Goal: Browse casually: Explore the website without a specific task or goal

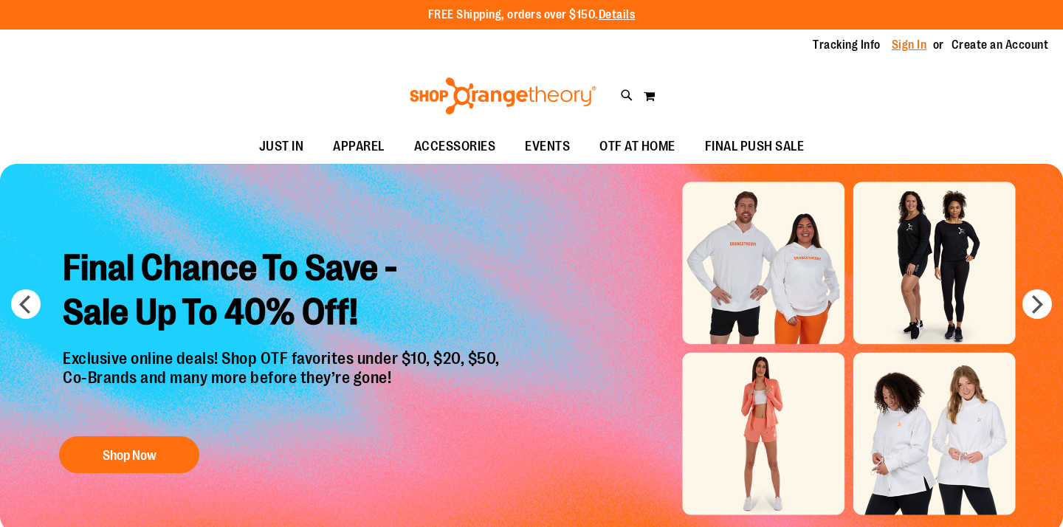
click at [905, 42] on link "Sign In" at bounding box center [908, 45] width 35 height 16
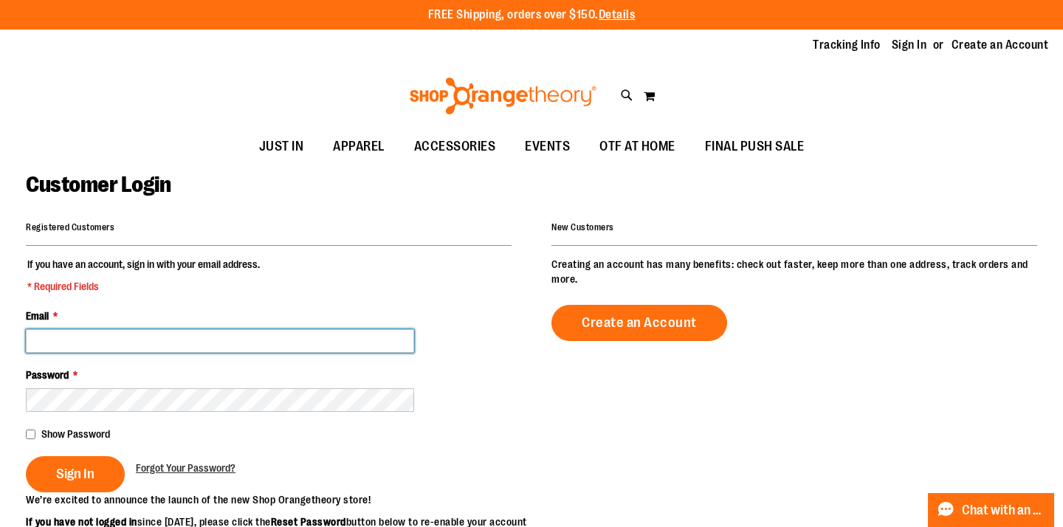
click at [308, 348] on input "Email *" at bounding box center [220, 341] width 388 height 24
type input "**********"
click at [26, 456] on button "Sign In" at bounding box center [75, 474] width 99 height 36
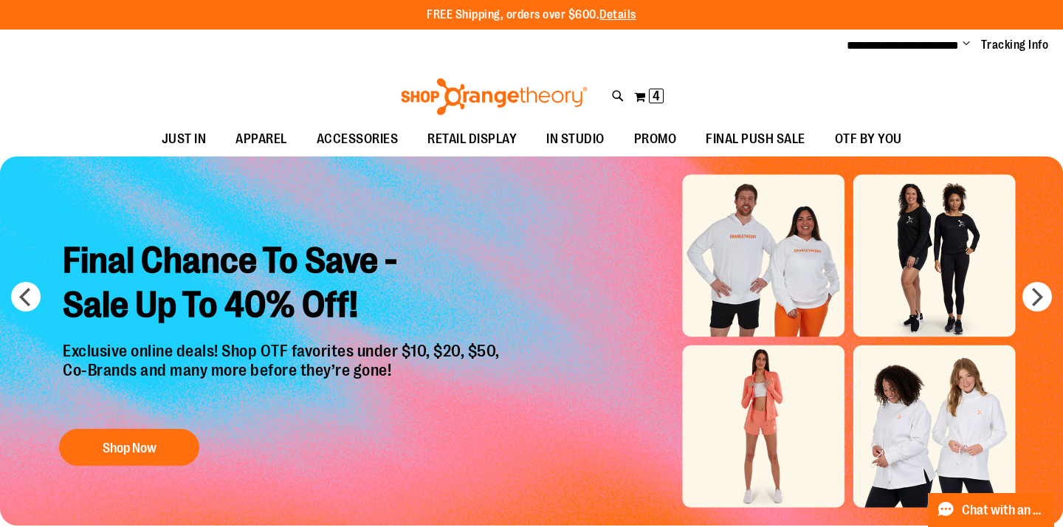
click at [135, 427] on div "Final Chance To Save - Sale Up To 40% Off! Exclusive online deals! Shop OTF fav…" at bounding box center [283, 350] width 463 height 246
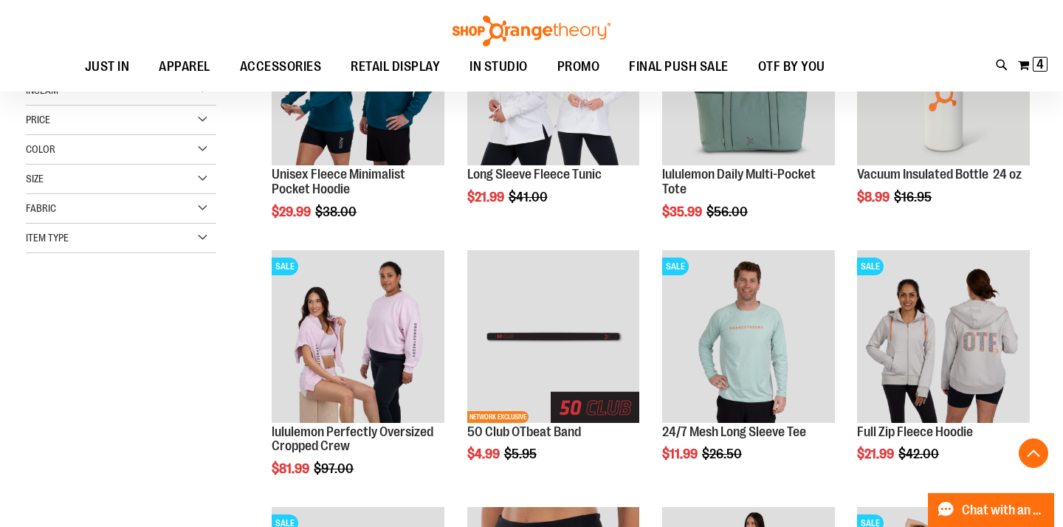
scroll to position [301, 0]
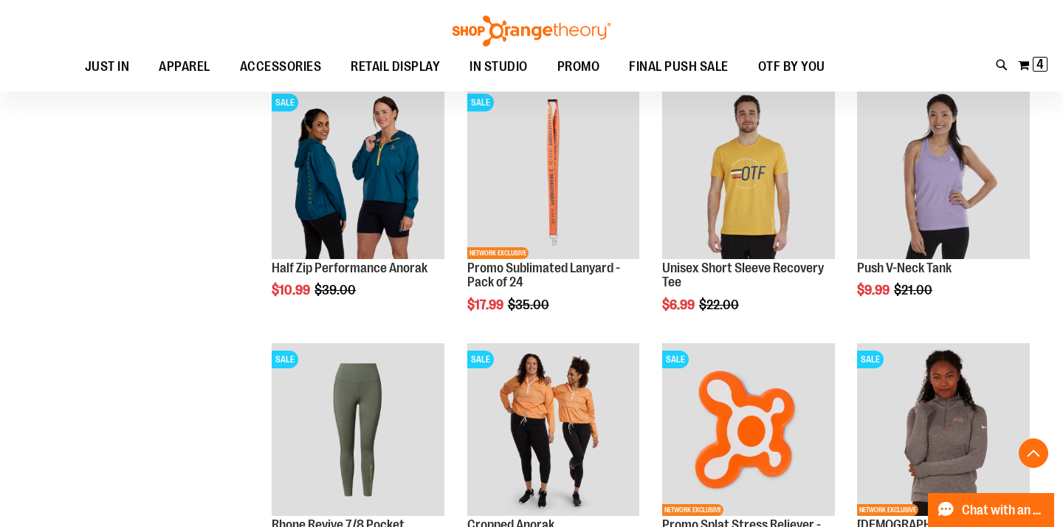
scroll to position [1041, 0]
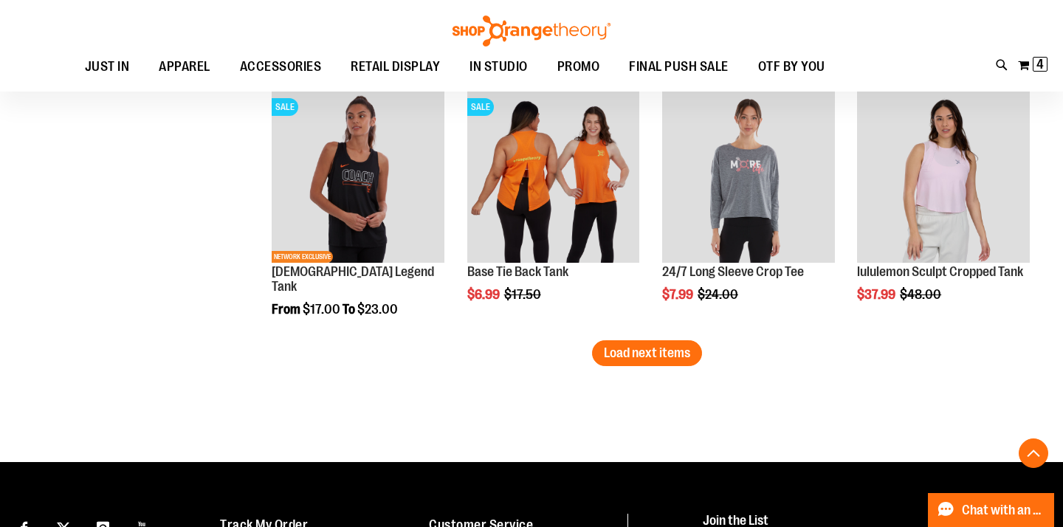
scroll to position [2258, 0]
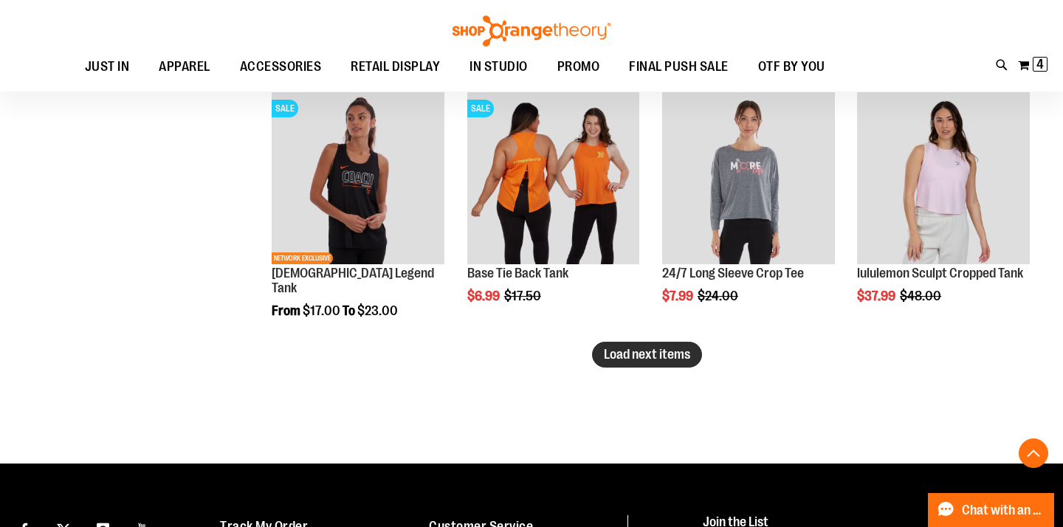
click at [620, 352] on span "Load next items" at bounding box center [647, 354] width 86 height 15
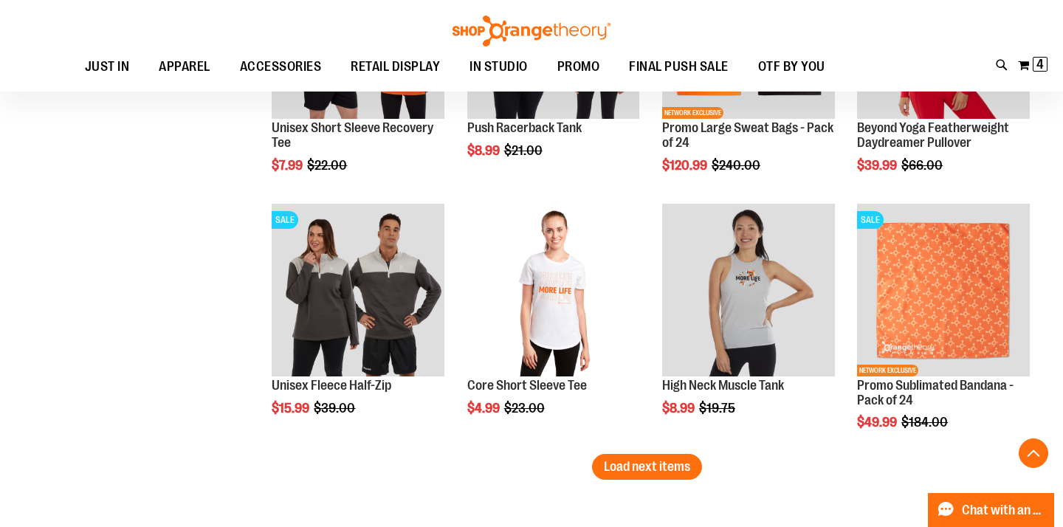
scroll to position [2919, 0]
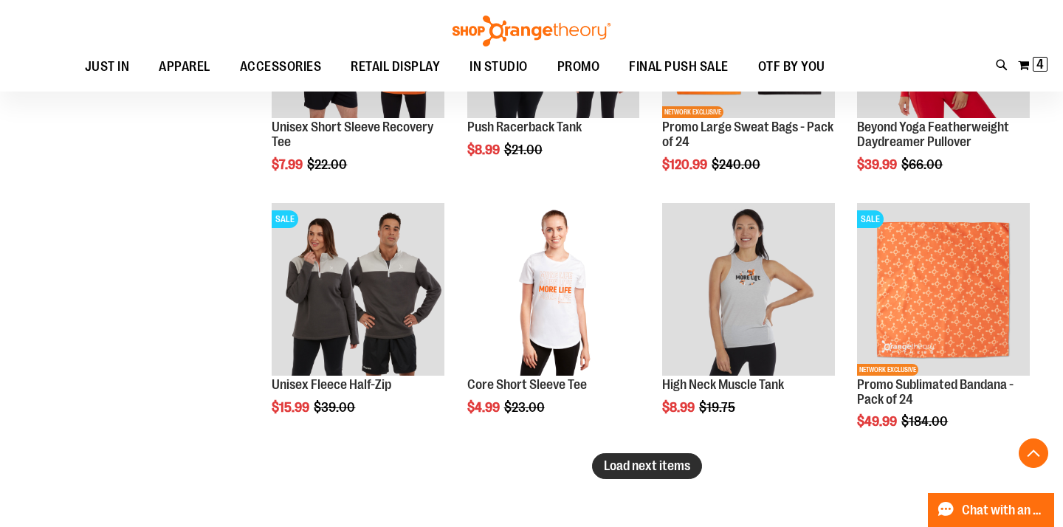
click at [657, 457] on button "Load next items" at bounding box center [647, 466] width 110 height 26
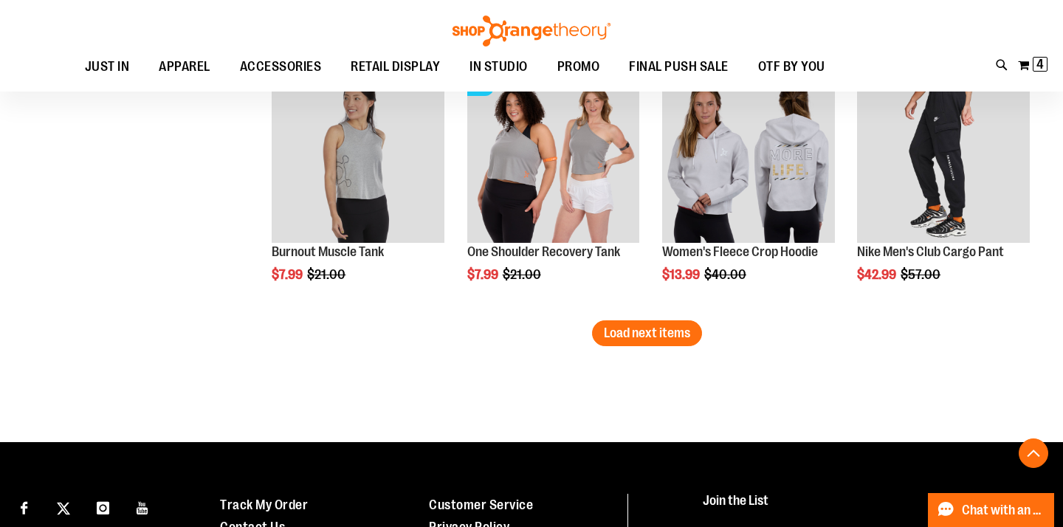
scroll to position [3834, 0]
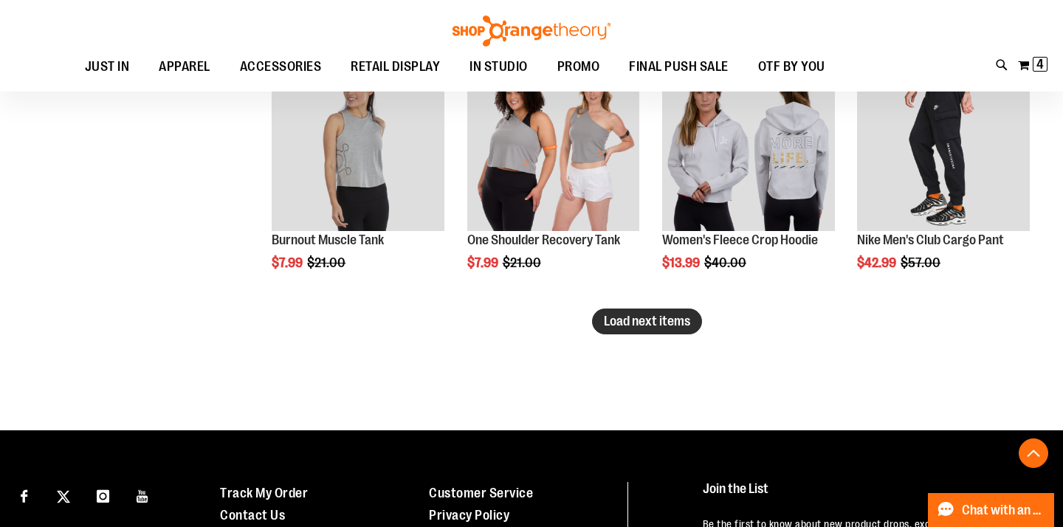
click at [615, 334] on button "Load next items" at bounding box center [647, 321] width 110 height 26
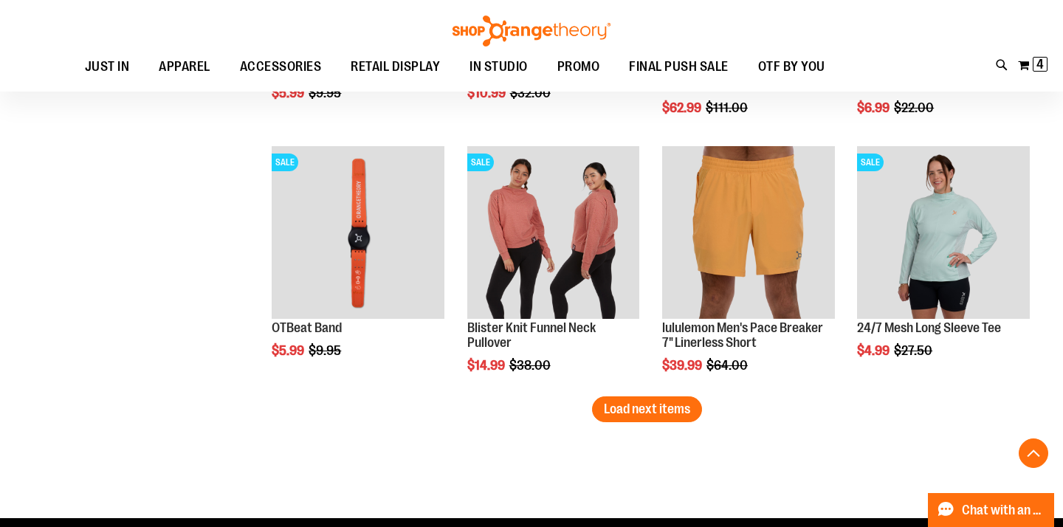
scroll to position [4604, 0]
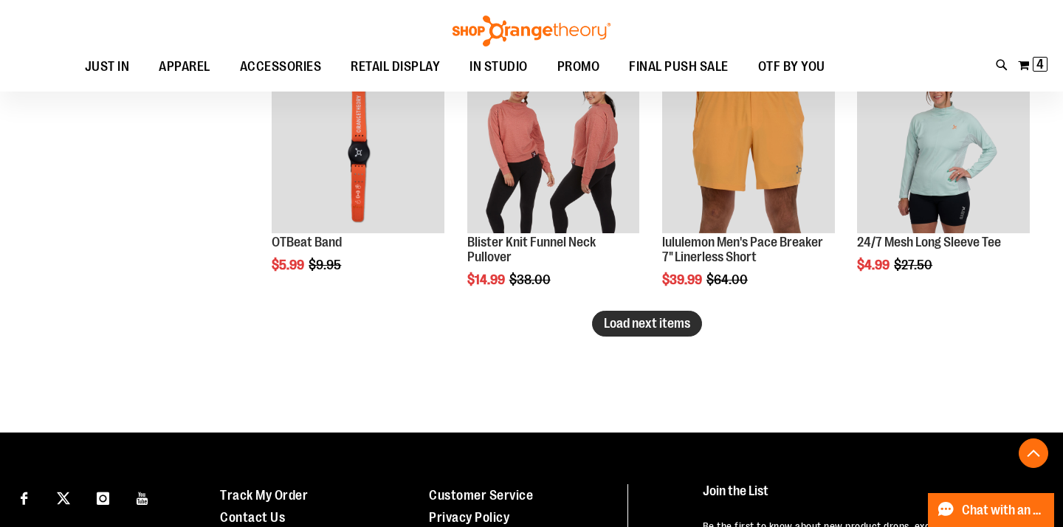
click at [659, 327] on span "Load next items" at bounding box center [647, 323] width 86 height 15
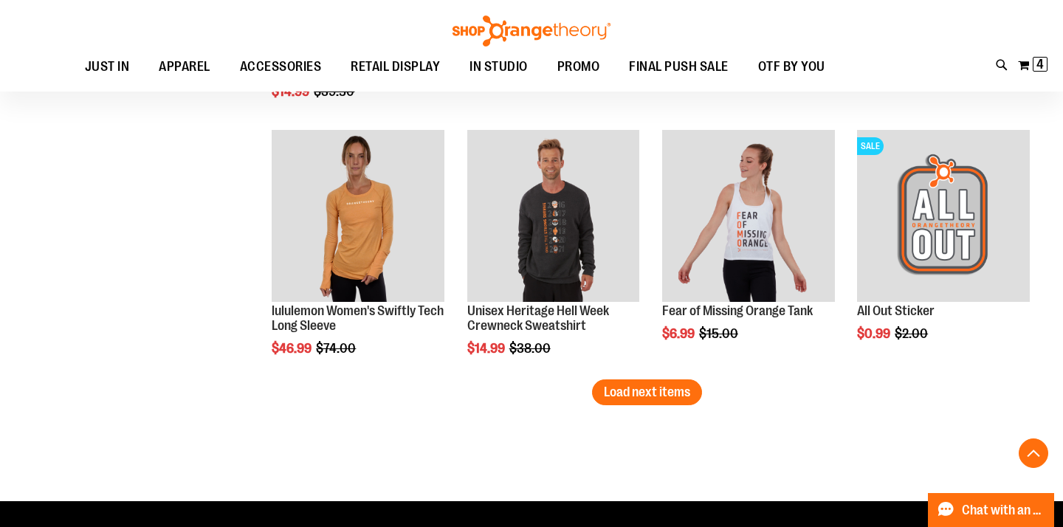
scroll to position [5306, 0]
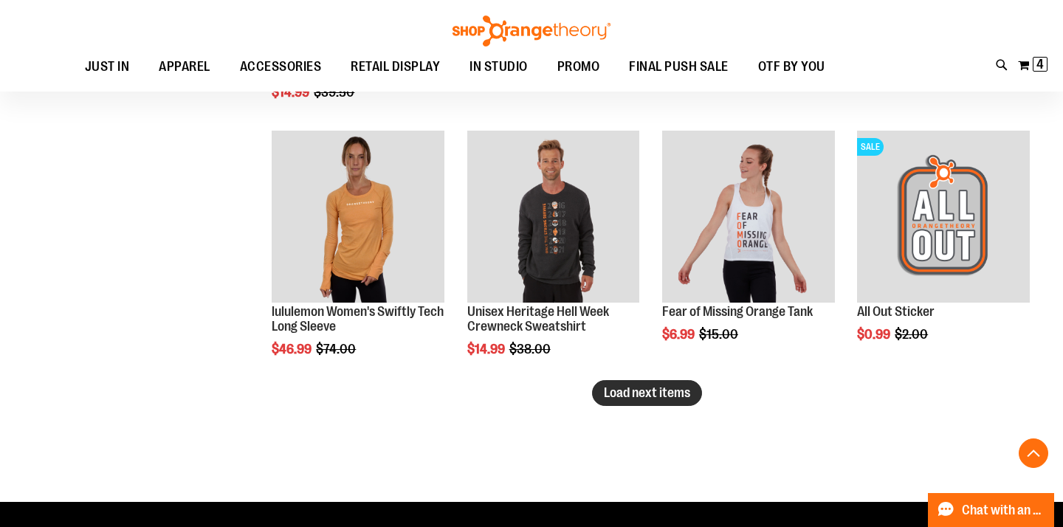
click at [627, 394] on span "Load next items" at bounding box center [647, 392] width 86 height 15
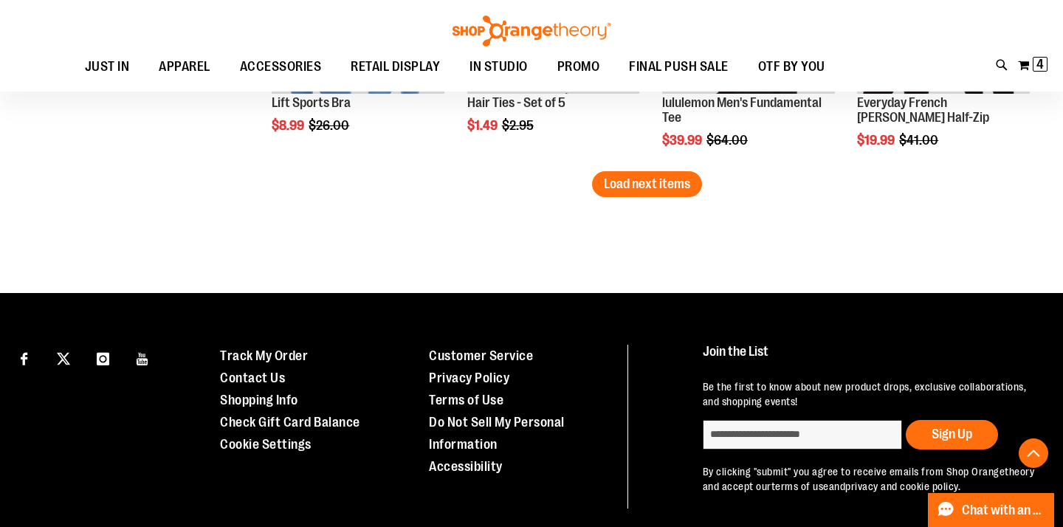
scroll to position [6289, 0]
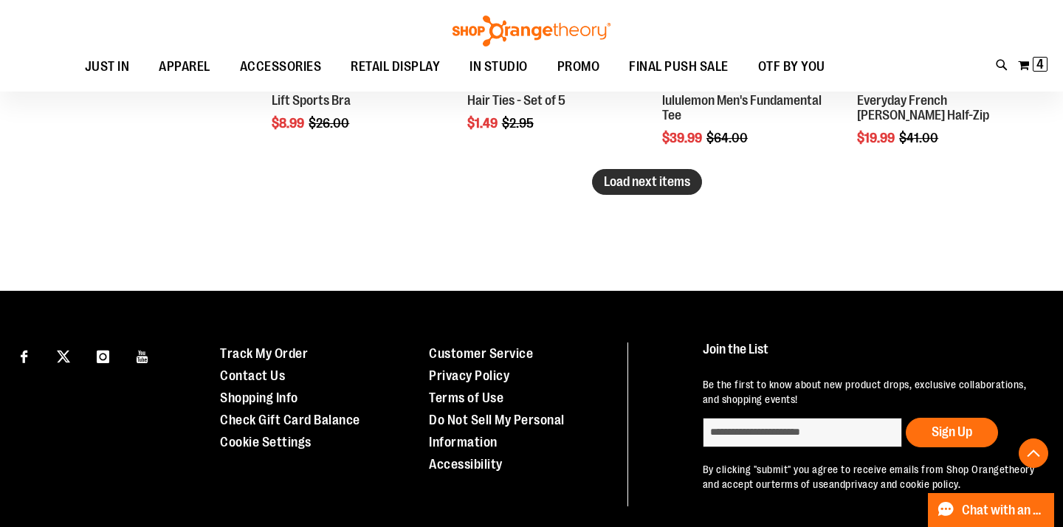
click at [667, 184] on span "Load next items" at bounding box center [647, 181] width 86 height 15
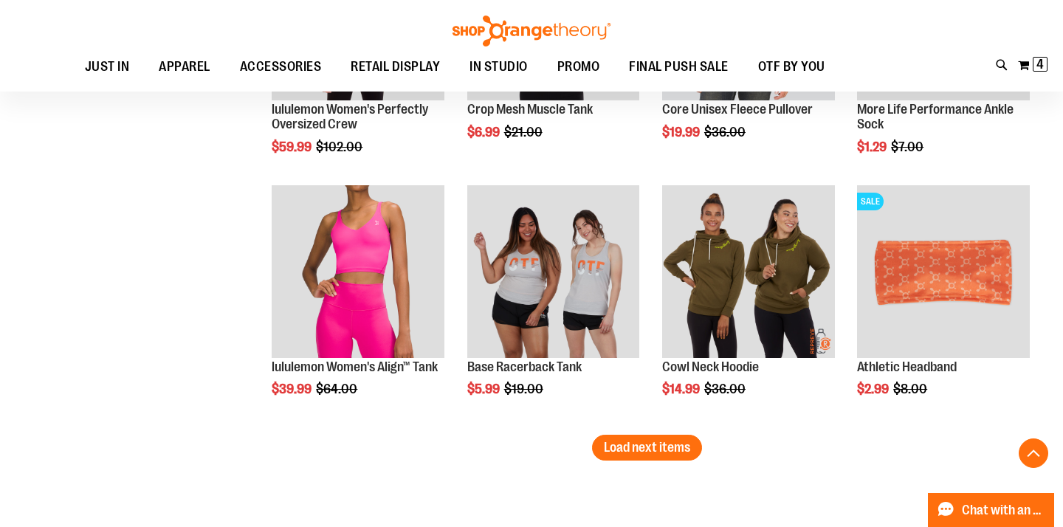
scroll to position [6860, 0]
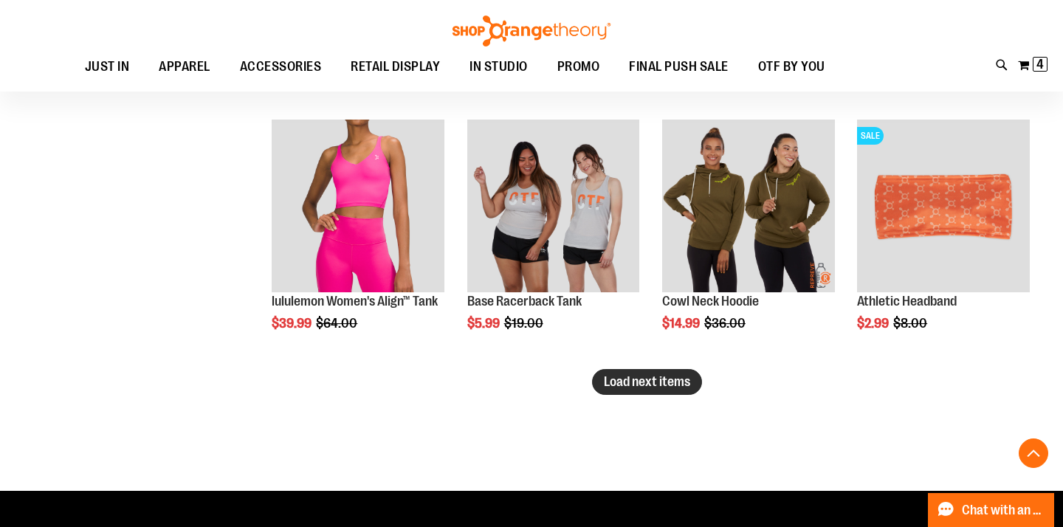
click at [653, 382] on span "Load next items" at bounding box center [647, 381] width 86 height 15
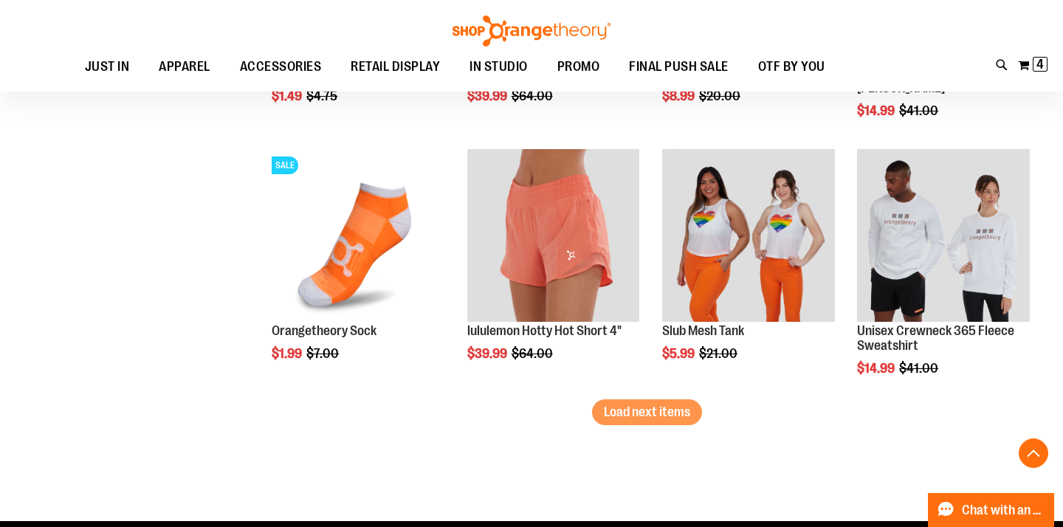
scroll to position [7604, 0]
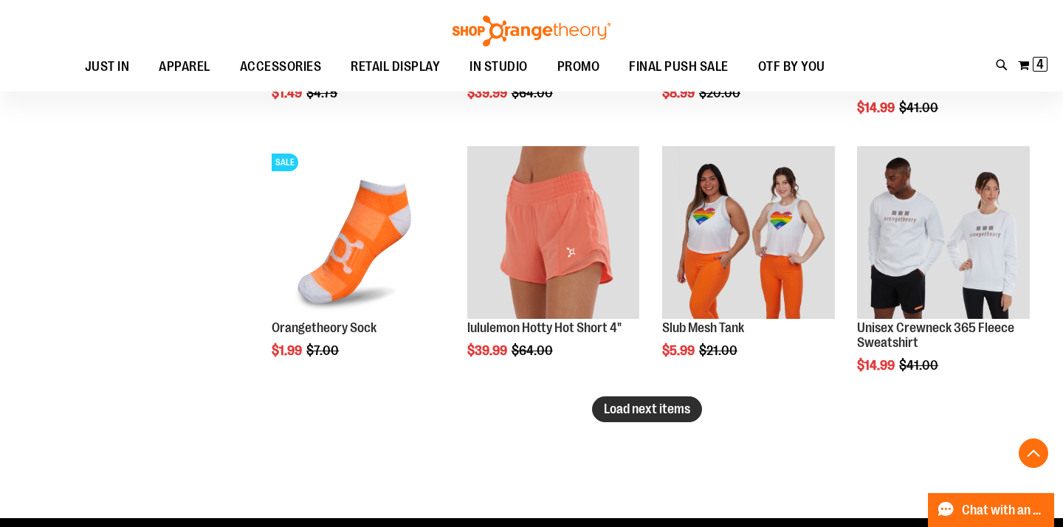
click at [649, 412] on span "Load next items" at bounding box center [647, 408] width 86 height 15
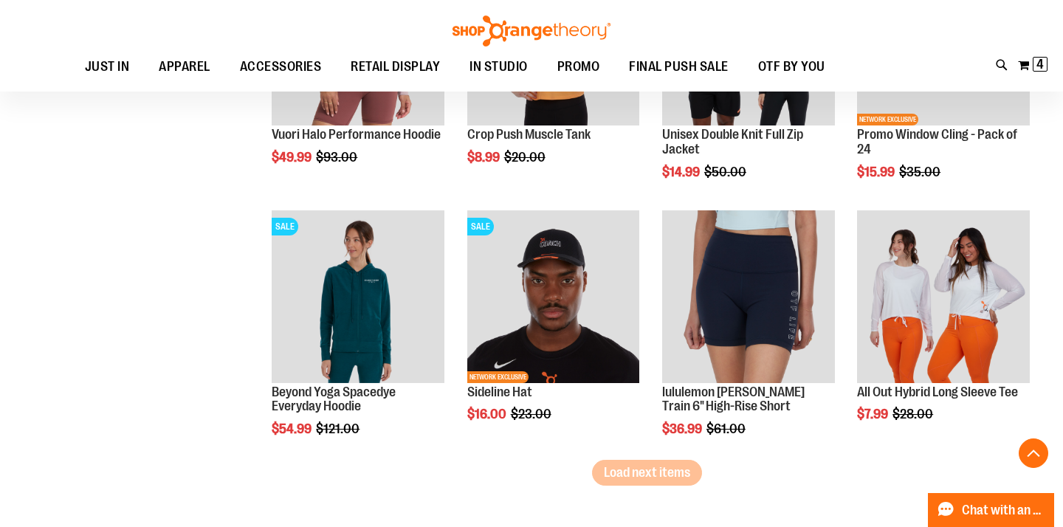
scroll to position [8315, 0]
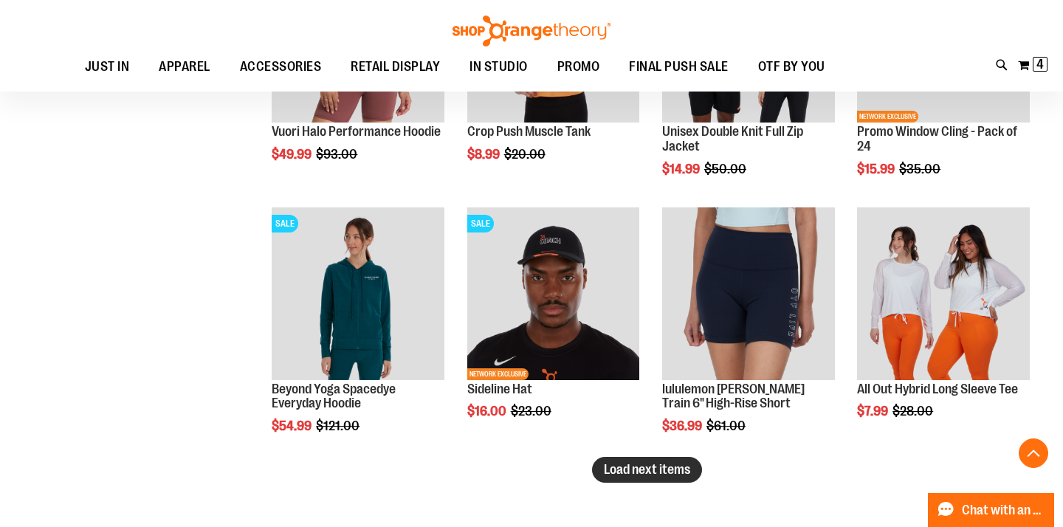
click at [621, 468] on span "Load next items" at bounding box center [647, 469] width 86 height 15
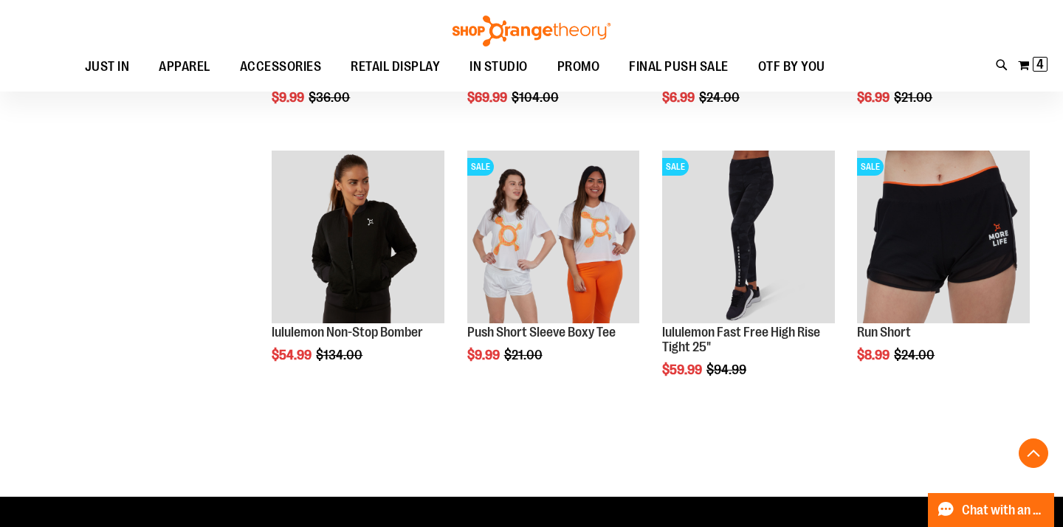
scroll to position [9144, 0]
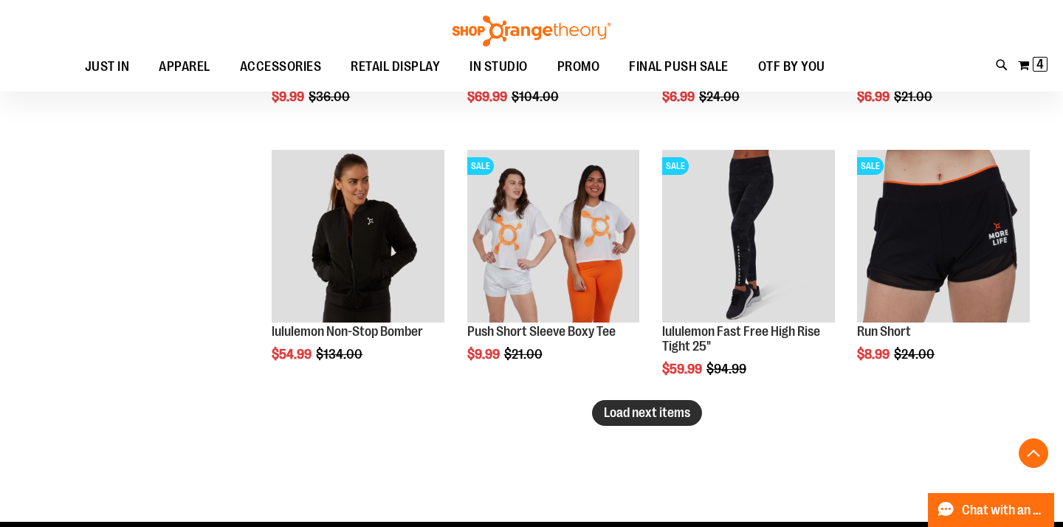
click at [618, 407] on span "Load next items" at bounding box center [647, 412] width 86 height 15
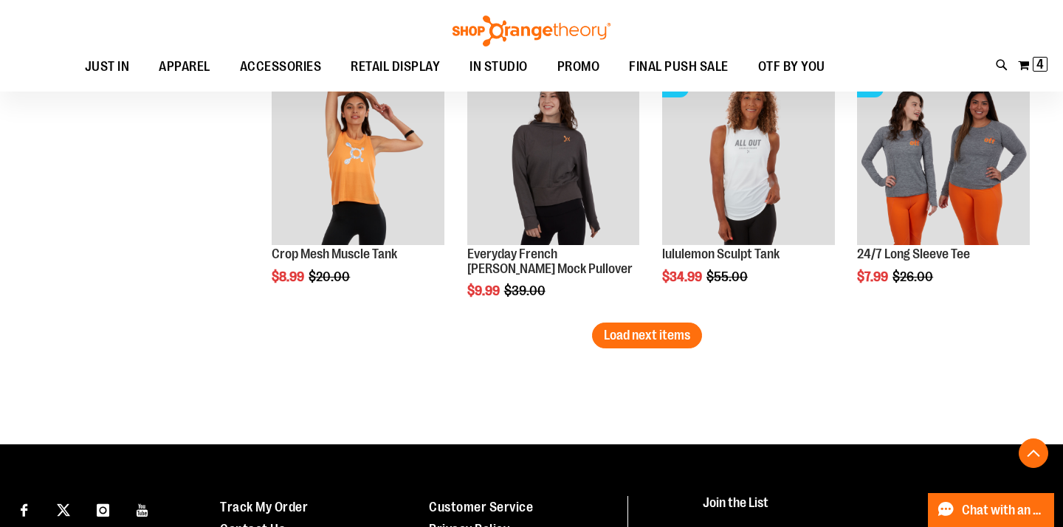
scroll to position [9995, 0]
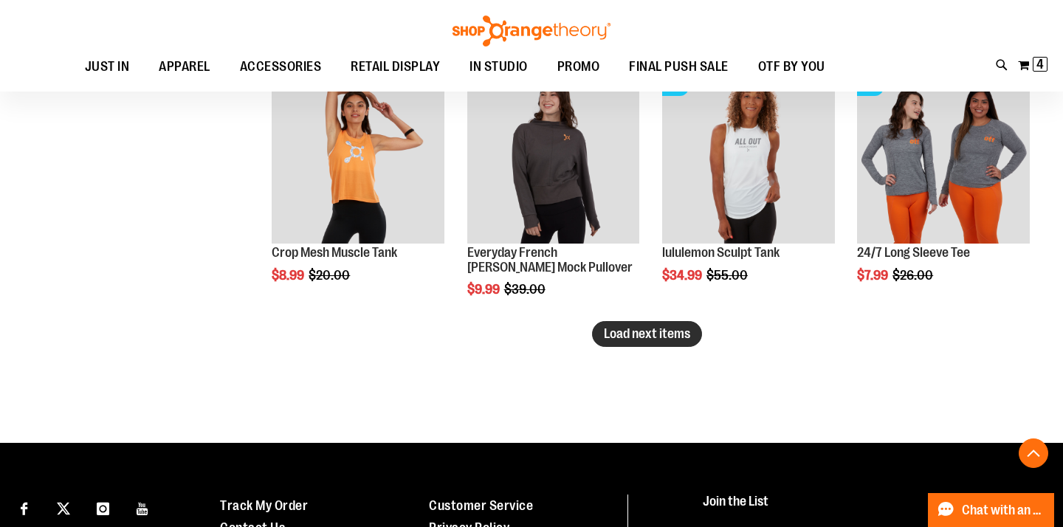
click at [669, 336] on span "Load next items" at bounding box center [647, 333] width 86 height 15
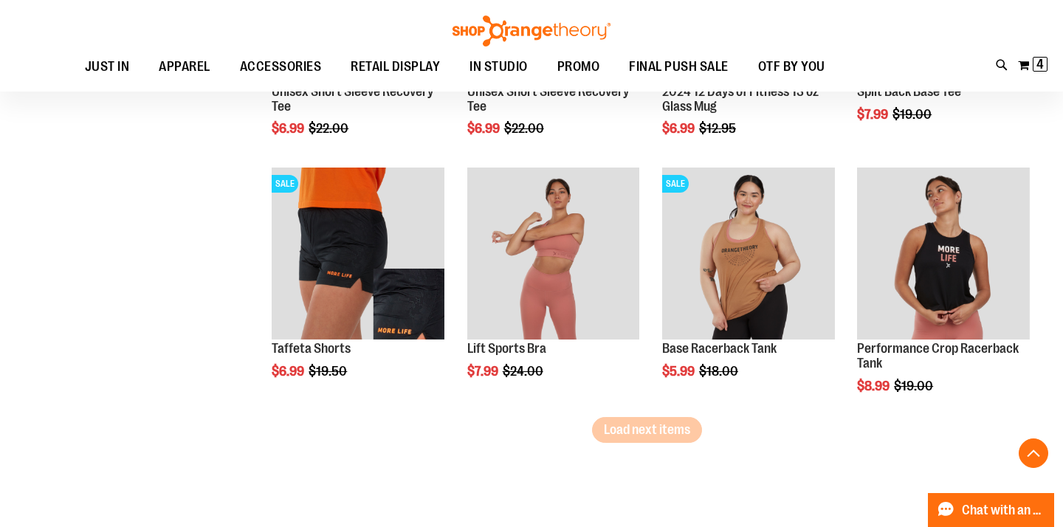
scroll to position [10669, 0]
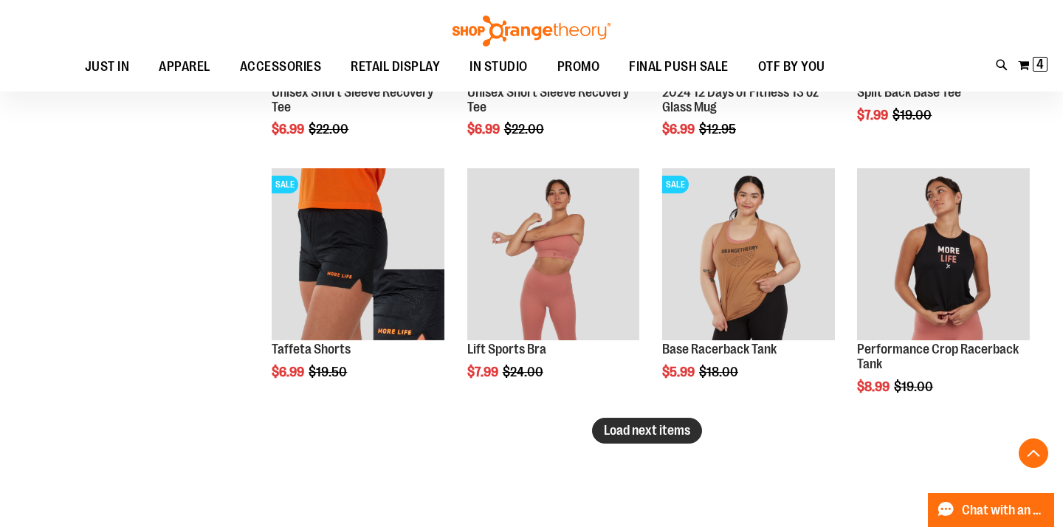
click at [636, 427] on span "Load next items" at bounding box center [647, 430] width 86 height 15
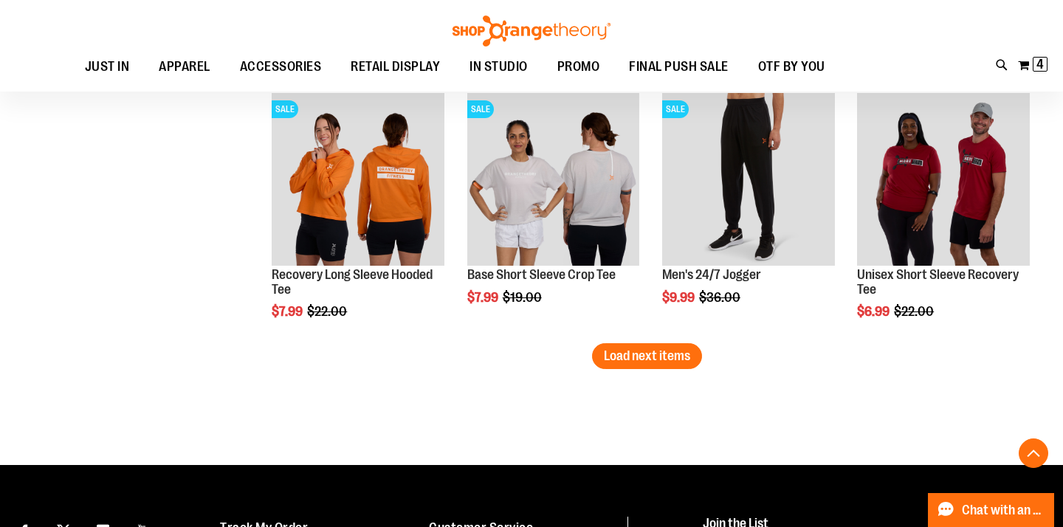
scroll to position [11516, 0]
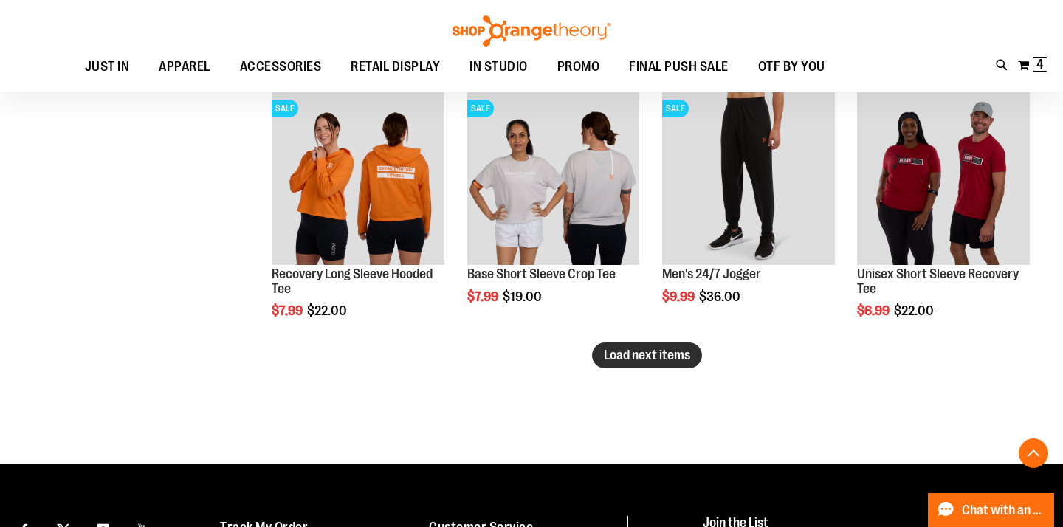
click at [613, 361] on span "Load next items" at bounding box center [647, 355] width 86 height 15
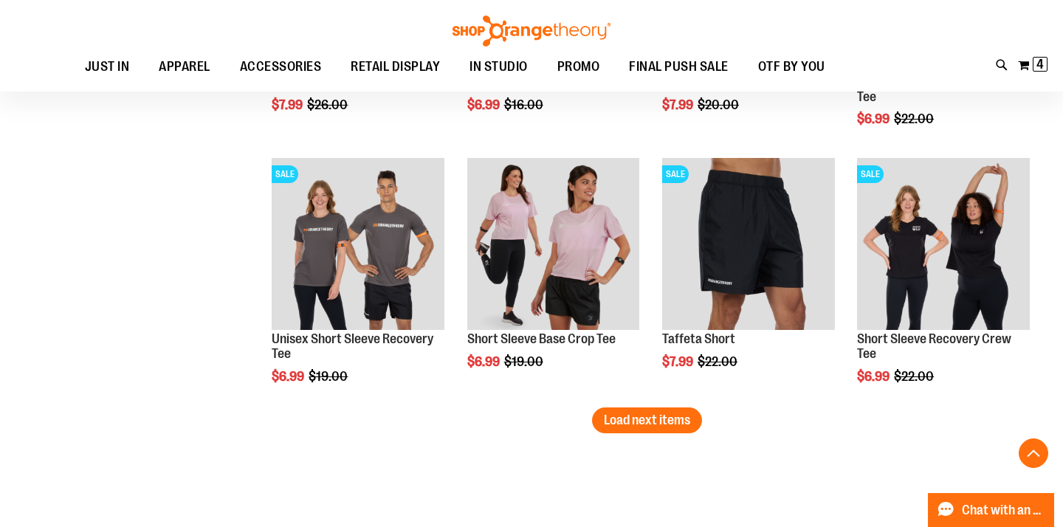
scroll to position [12247, 0]
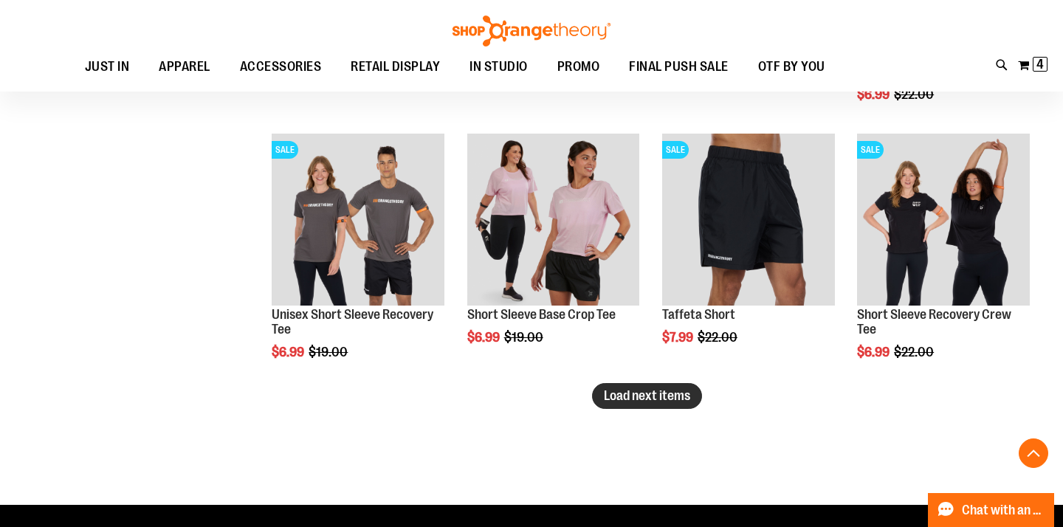
click at [640, 396] on span "Load next items" at bounding box center [647, 395] width 86 height 15
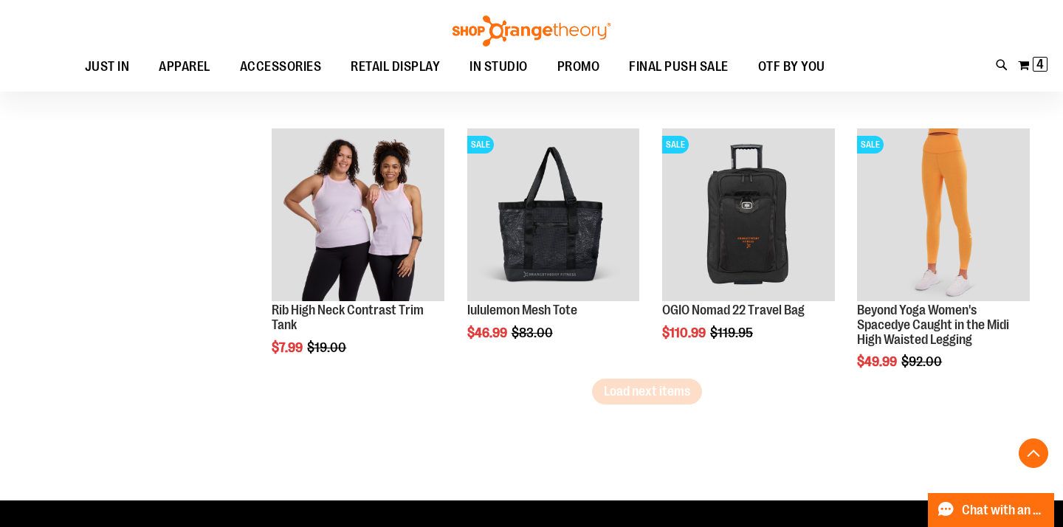
scroll to position [13024, 0]
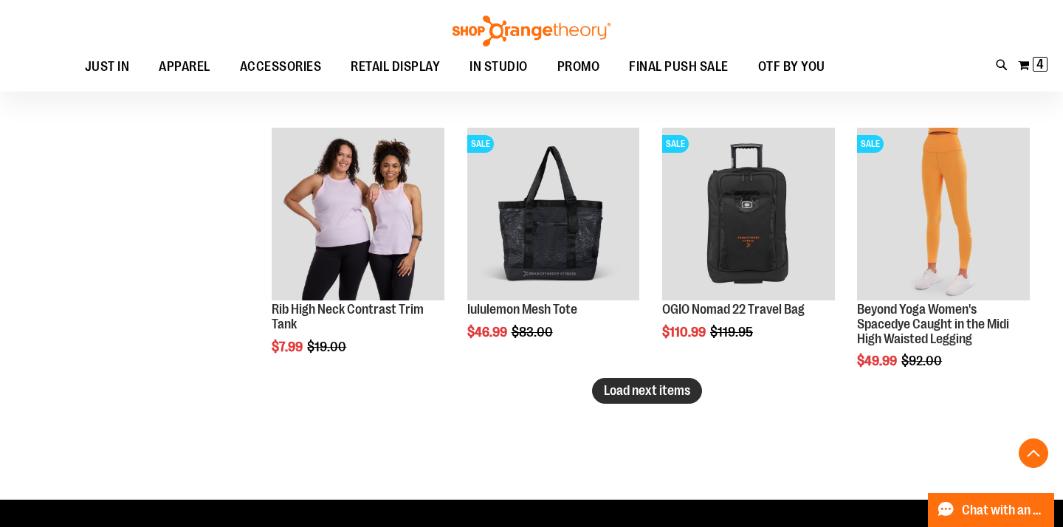
click at [639, 400] on button "Load next items" at bounding box center [647, 391] width 110 height 26
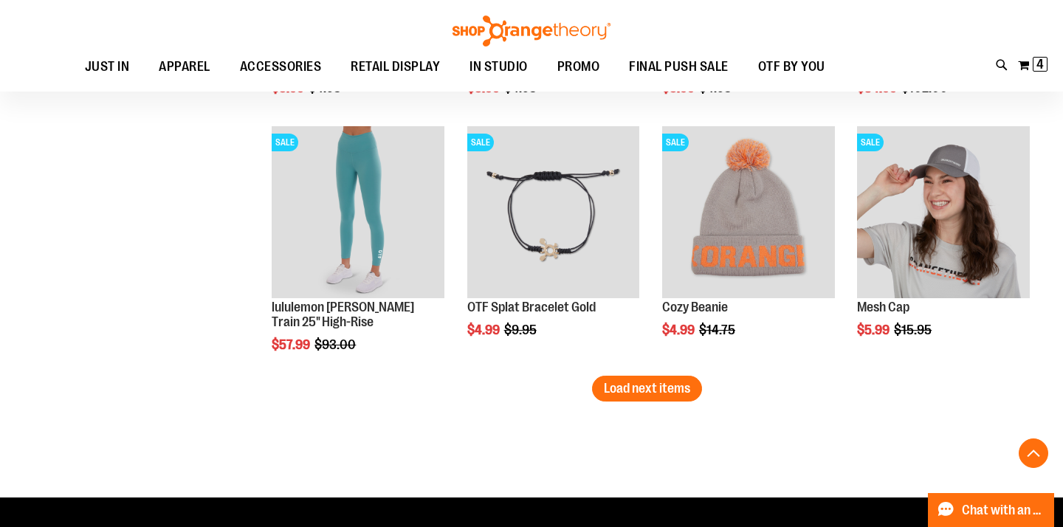
scroll to position [13802, 0]
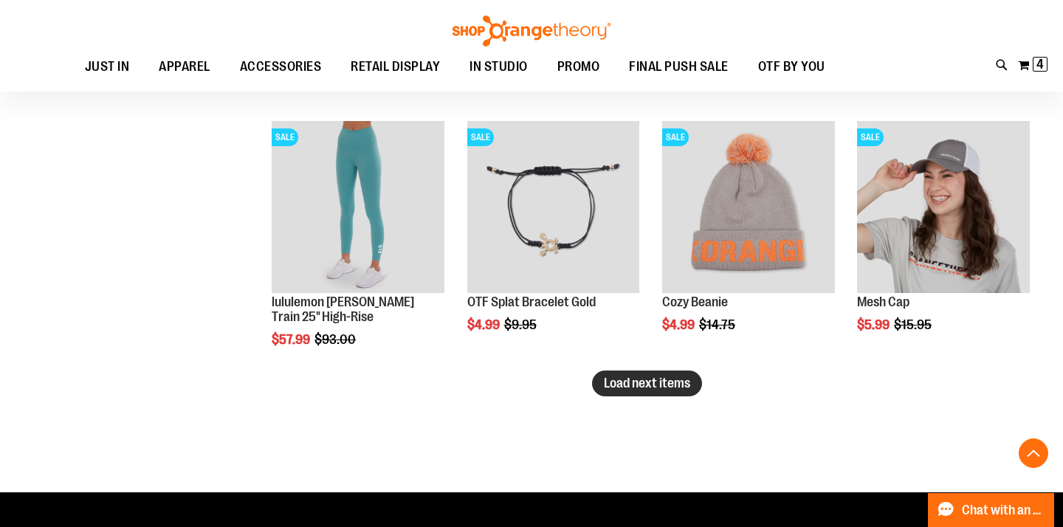
click at [647, 380] on span "Load next items" at bounding box center [647, 383] width 86 height 15
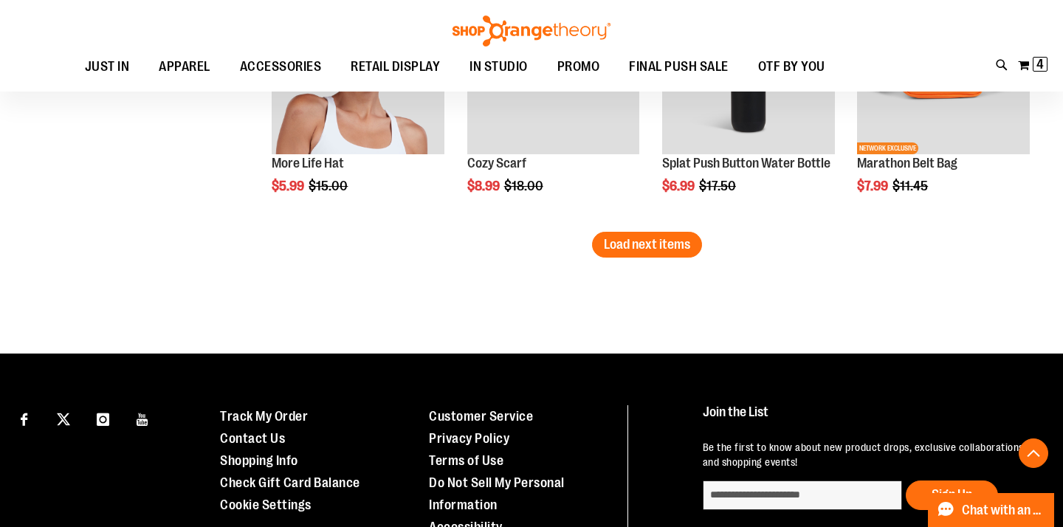
scroll to position [14717, 0]
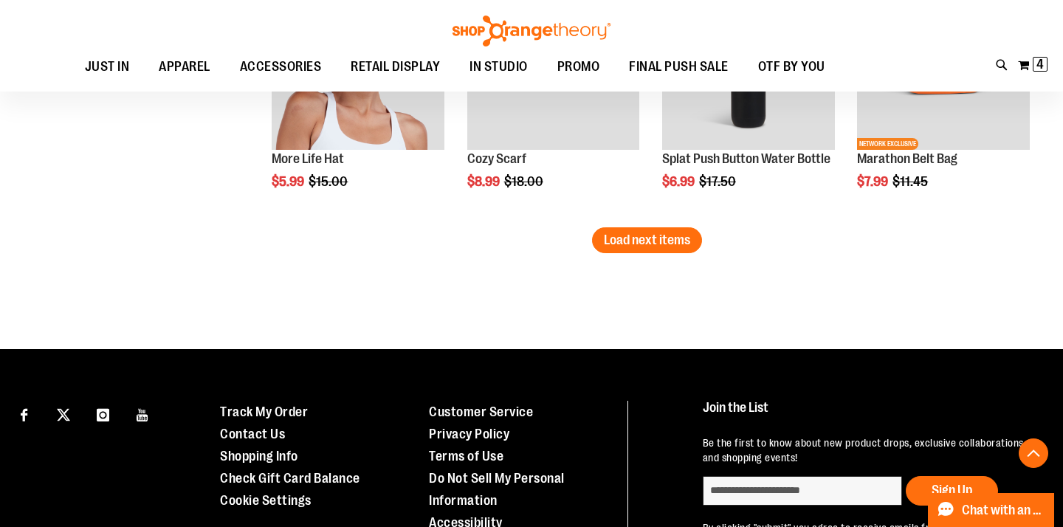
click at [618, 235] on span "Load next items" at bounding box center [647, 239] width 86 height 15
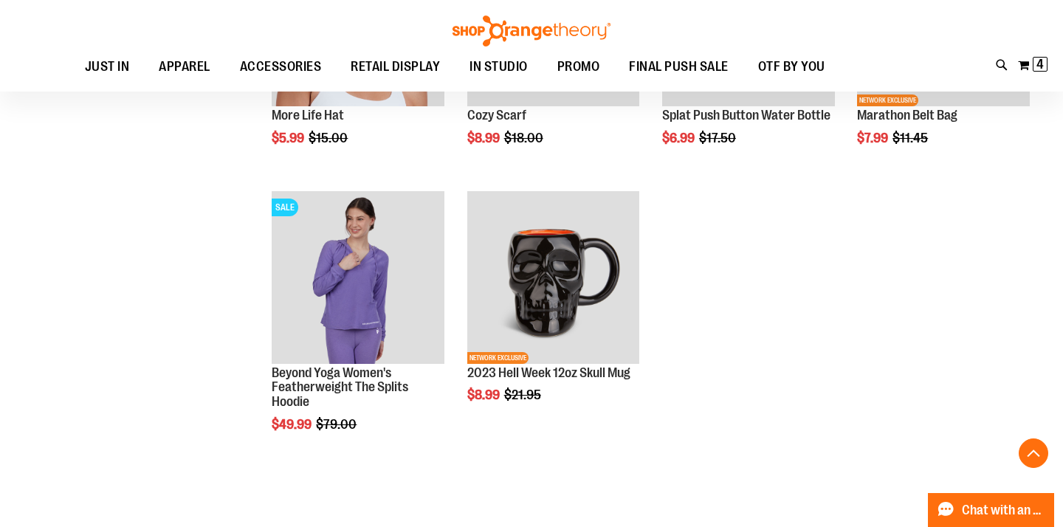
scroll to position [14763, 0]
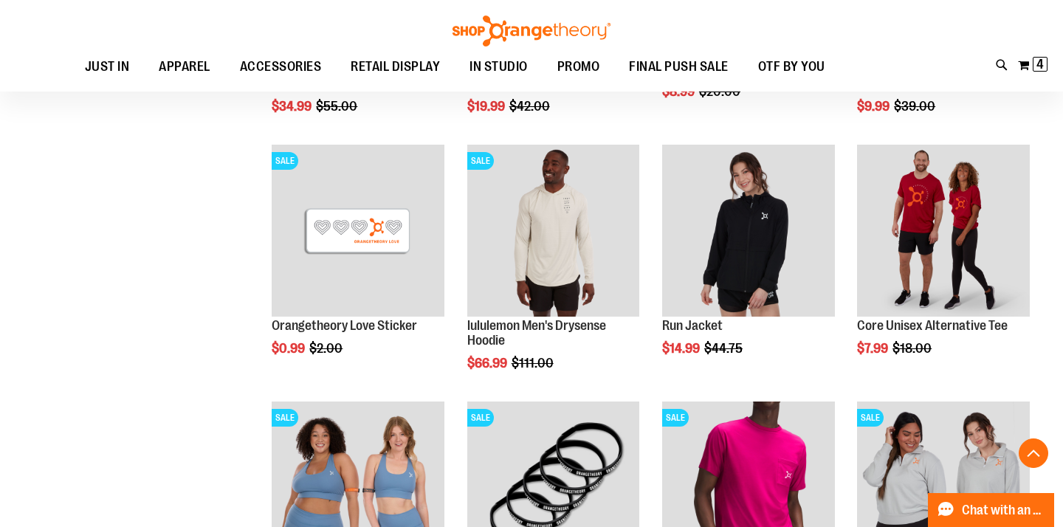
scroll to position [5753, 0]
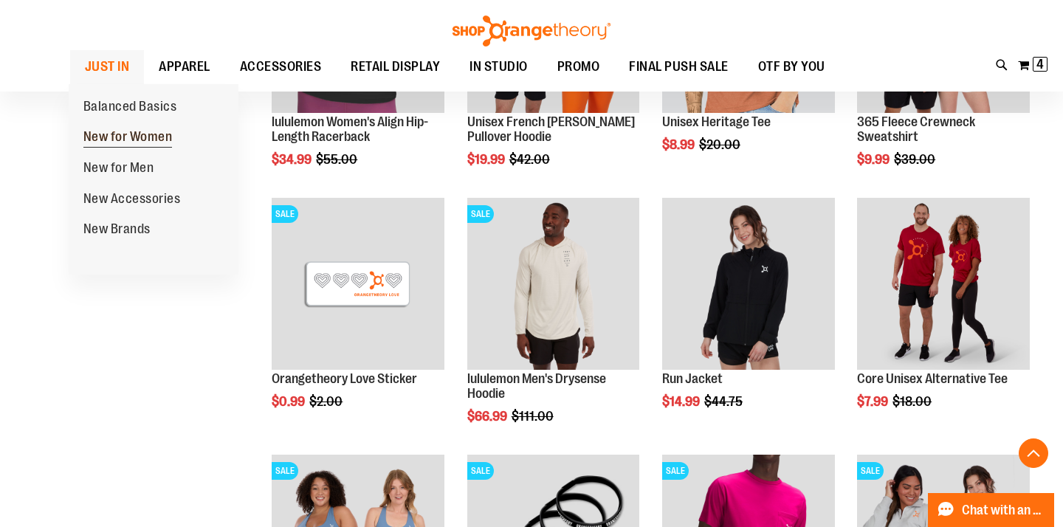
click at [119, 142] on span "New for Women" at bounding box center [127, 138] width 89 height 18
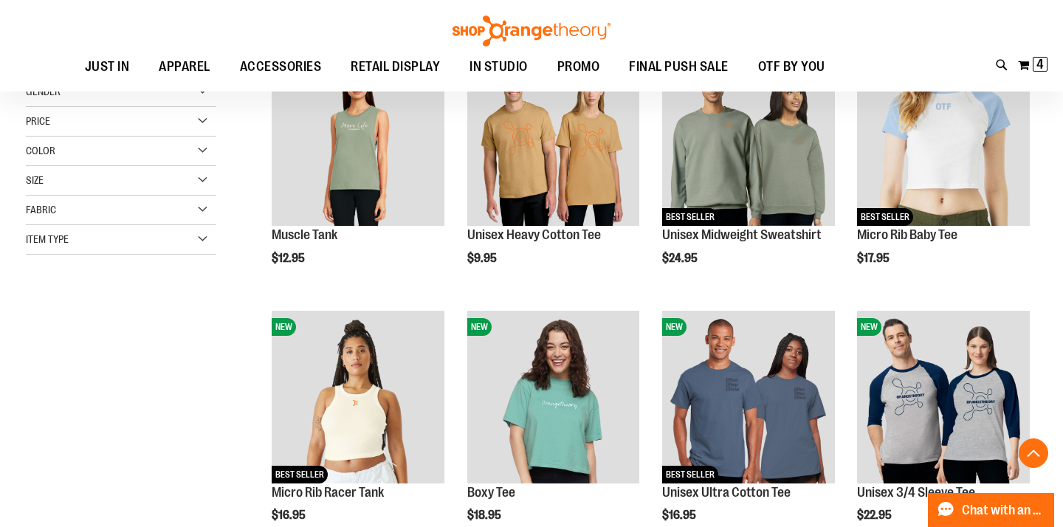
scroll to position [257, 0]
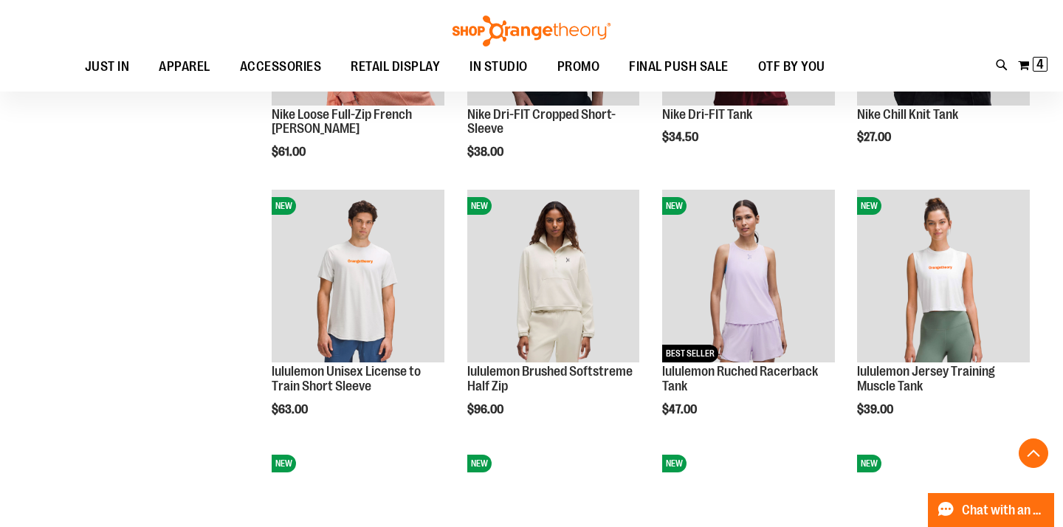
scroll to position [1133, 0]
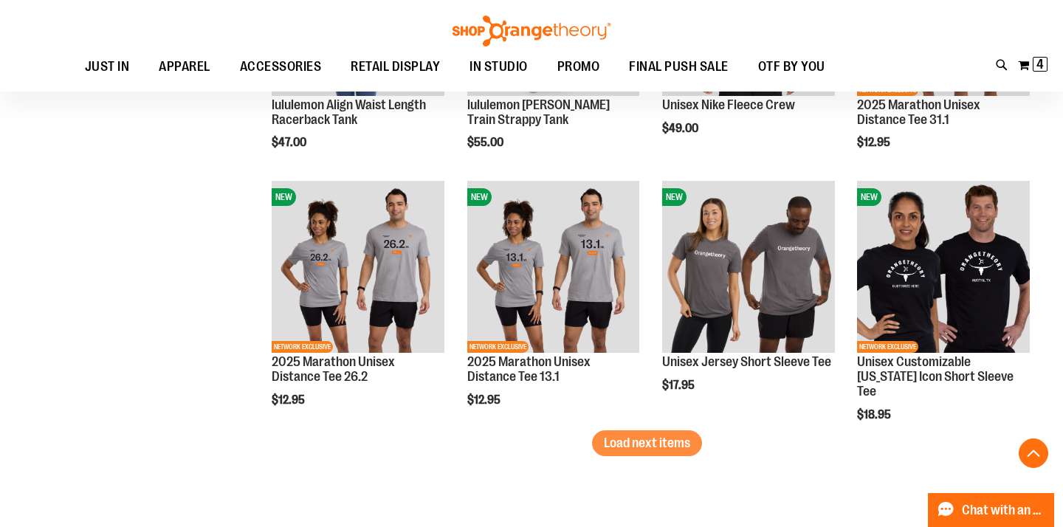
scroll to position [2170, 0]
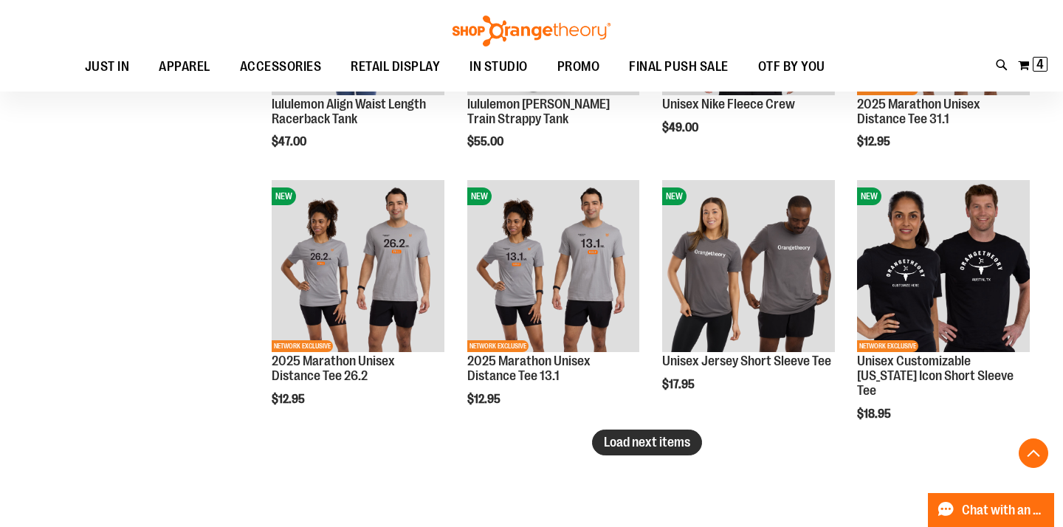
click at [621, 437] on span "Load next items" at bounding box center [647, 442] width 86 height 15
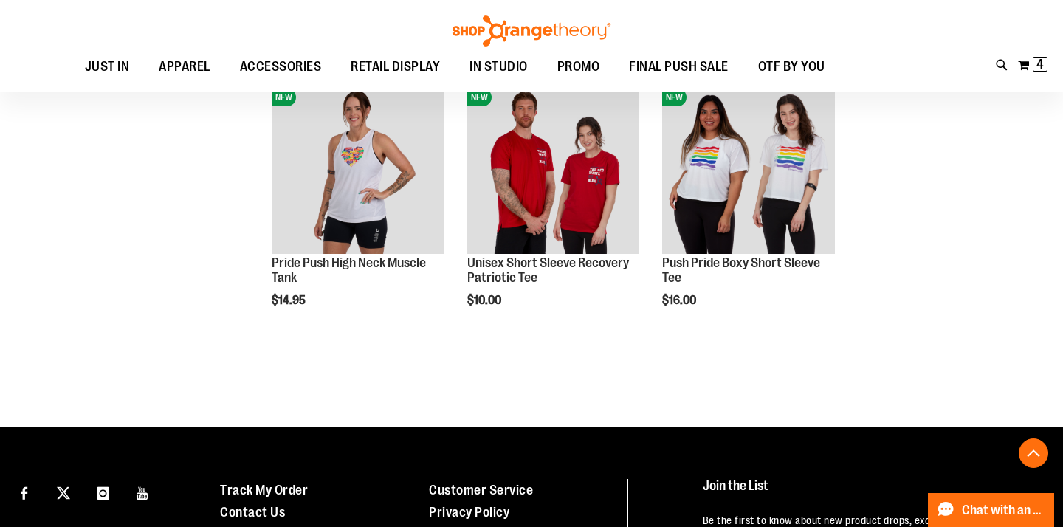
scroll to position [3041, 0]
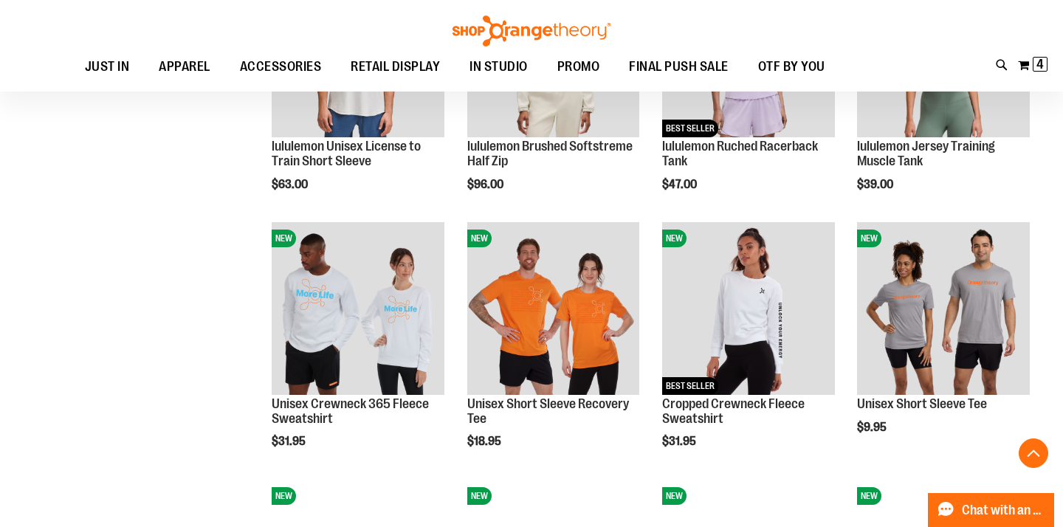
scroll to position [1260, 0]
